Goal: Find contact information: Find contact information

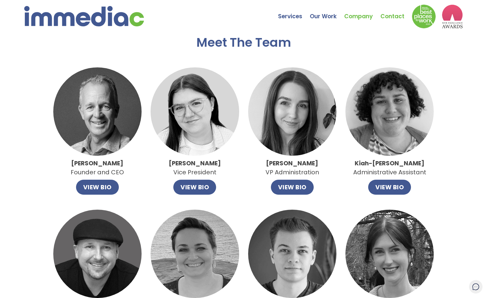
click at [392, 14] on link "Contact" at bounding box center [396, 11] width 31 height 21
